Goal: Task Accomplishment & Management: Use online tool/utility

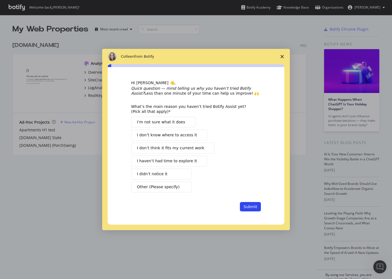
click at [281, 53] on span "Close survey" at bounding box center [281, 56] width 15 height 15
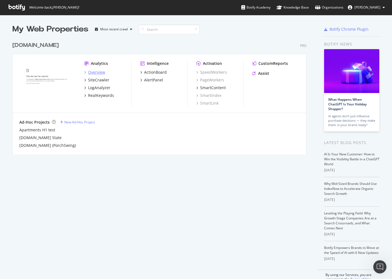
click at [93, 71] on div "Overview" at bounding box center [96, 73] width 17 height 6
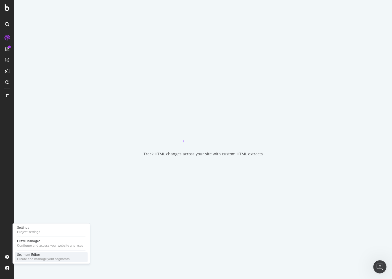
click at [32, 258] on div "Create and manage your segments" at bounding box center [43, 259] width 52 height 4
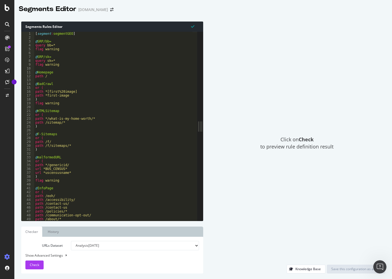
drag, startPoint x: 128, startPoint y: 83, endPoint x: 269, endPoint y: 87, distance: 141.4
click at [269, 87] on div "Segments Rules Editor 1 2 3 4 5 6 7 8 9 10 11 12 13 14 15 16 17 18 19 20 21 22 …" at bounding box center [203, 147] width 378 height 263
type textarea "or ("
click at [185, 89] on div "[ segment : segmentGEO ] @ SRP/bb= query bb=* flag warning @ SRP/sk= query sk=*…" at bounding box center [113, 130] width 158 height 197
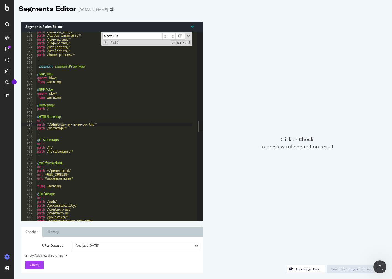
scroll to position [1428, 0]
type input "what-is"
type textarea "path */what-is-my-home-worth/*"
click at [88, 123] on div "path /search_city/* path /title-insurers/* path /top-sites/* path /Top-Sites/* …" at bounding box center [115, 128] width 158 height 197
click at [377, 266] on icon "Open Intercom Messenger" at bounding box center [379, 267] width 9 height 9
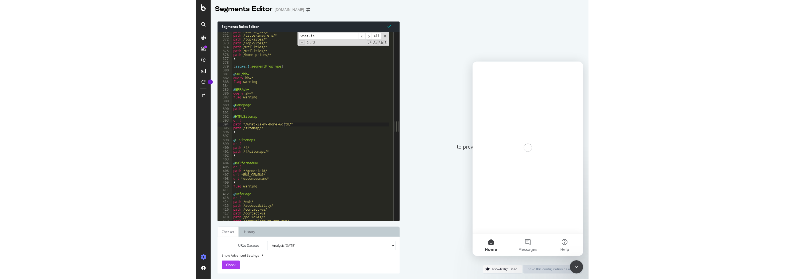
scroll to position [0, 0]
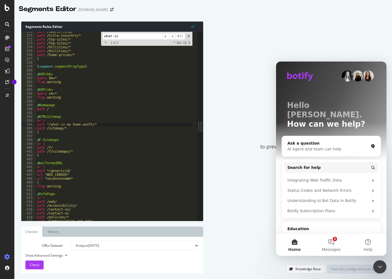
drag, startPoint x: 258, startPoint y: 45, endPoint x: 247, endPoint y: 12, distance: 35.4
click at [258, 45] on div "Click on Check to preview rule definition result" at bounding box center [297, 143] width 176 height 243
